Goal: Information Seeking & Learning: Learn about a topic

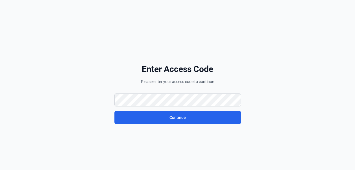
click at [149, 100] on div "Enter Access Code Please enter your access code to continue Continue" at bounding box center [177, 94] width 126 height 60
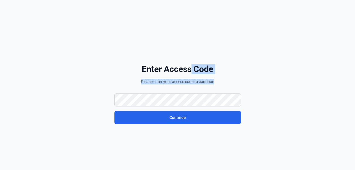
click at [127, 100] on div "Enter Access Code Please enter your access code to continue Continue" at bounding box center [177, 94] width 126 height 60
click at [147, 98] on div "Enter Access Code Please enter your access code to continue Continue" at bounding box center [177, 94] width 126 height 60
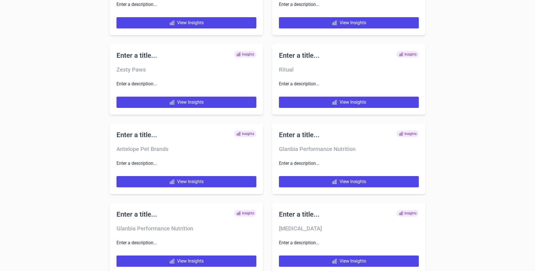
scroll to position [2655, 0]
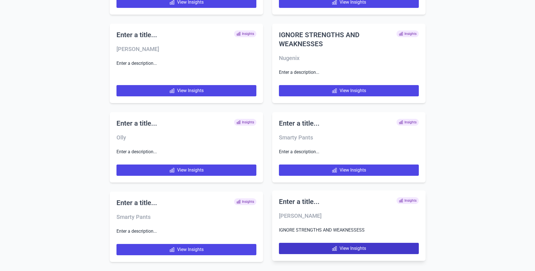
click at [364, 250] on link "View Insights" at bounding box center [349, 248] width 140 height 11
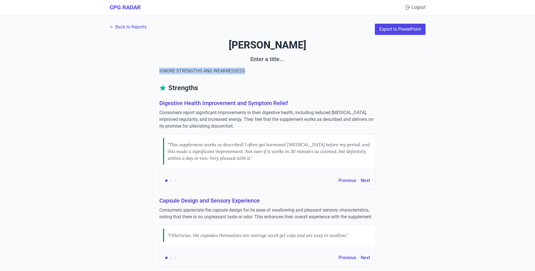
drag, startPoint x: 257, startPoint y: 70, endPoint x: 153, endPoint y: 73, distance: 104.1
click at [153, 73] on div "[PERSON_NAME] Enter a title... IGNORE STRENGTHS AND WEAKNESSESS" at bounding box center [268, 56] width 316 height 35
click at [186, 101] on h3 "Digestive Health Improvement and Symptom Relief" at bounding box center [267, 103] width 217 height 8
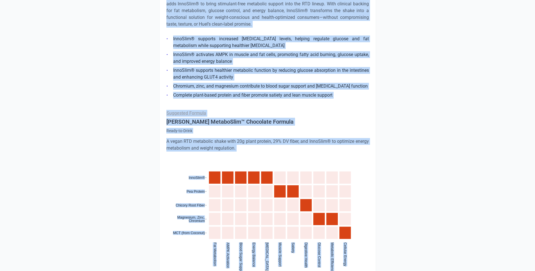
scroll to position [508, 0]
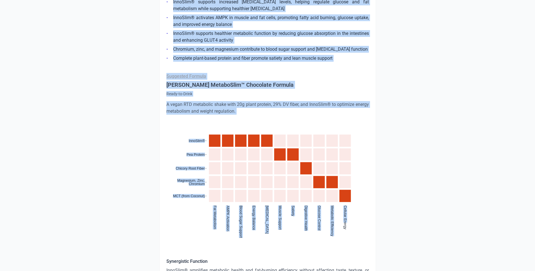
drag, startPoint x: 150, startPoint y: 94, endPoint x: 378, endPoint y: 222, distance: 261.9
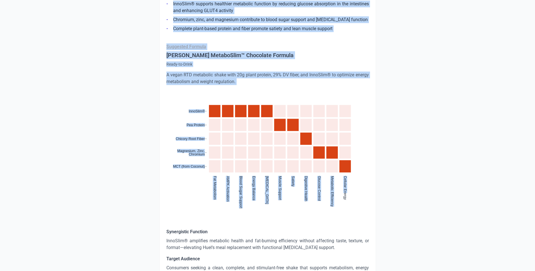
scroll to position [564, 0]
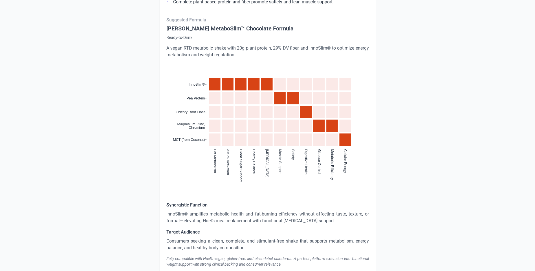
click at [312, 197] on div "Suggested Formula [PERSON_NAME] MetaboSlim™ Chocolate Formula Ready-to-Drink A …" at bounding box center [267, 142] width 203 height 251
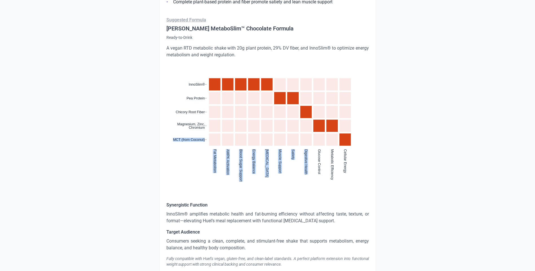
drag, startPoint x: 163, startPoint y: 189, endPoint x: 296, endPoint y: 193, distance: 133.8
click at [296, 193] on div "[PERSON_NAME] MetaboSlim RTD – Chocolate [PERSON_NAME] MetaboSlim RTD – Chocola…" at bounding box center [267, 74] width 217 height 399
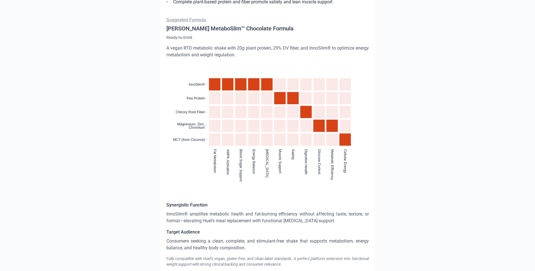
click at [365, 190] on div ":where(.plot-d6a7b5) { --plot-background: white; display: block; height: auto; …" at bounding box center [267, 130] width 203 height 130
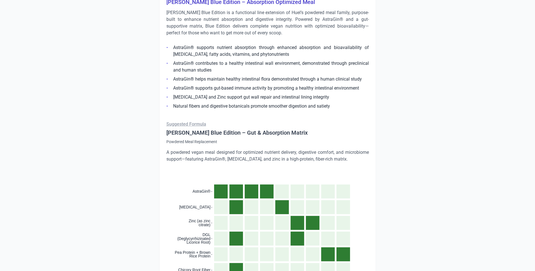
scroll to position [846, 0]
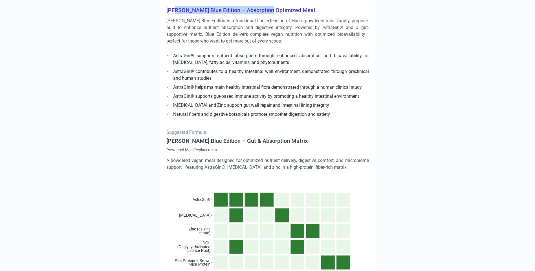
drag, startPoint x: 195, startPoint y: 12, endPoint x: 268, endPoint y: 13, distance: 73.6
click at [268, 13] on h3 "[PERSON_NAME] Blue Edition – Absorption Optimized Meal" at bounding box center [267, 10] width 203 height 8
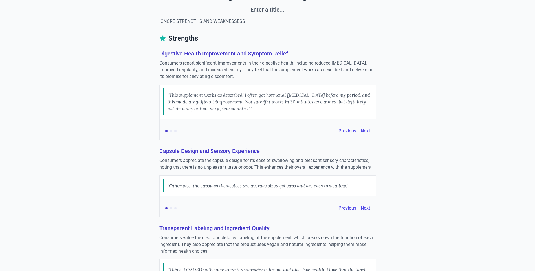
scroll to position [32, 0]
